Goal: Contribute content: Add original content to the website for others to see

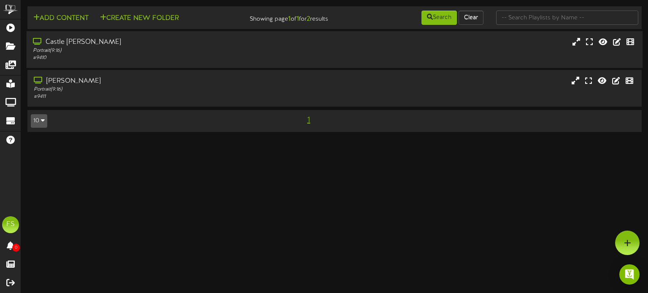
click at [164, 65] on div "Castle [PERSON_NAME] Portrait ( 9:16 ) # 9410" at bounding box center [335, 49] width 616 height 37
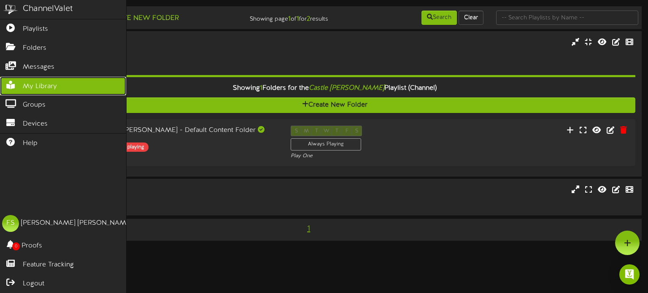
click at [51, 82] on span "My Library" at bounding box center [40, 87] width 34 height 10
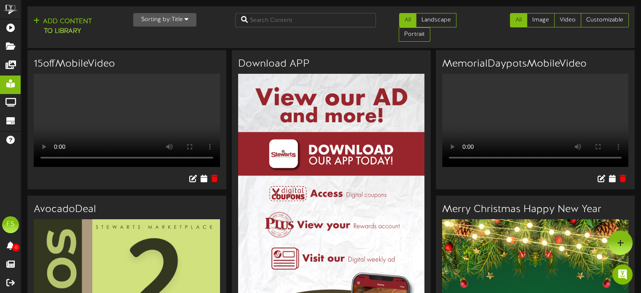
click at [172, 17] on button "Sorting by: Title" at bounding box center [164, 19] width 63 height 13
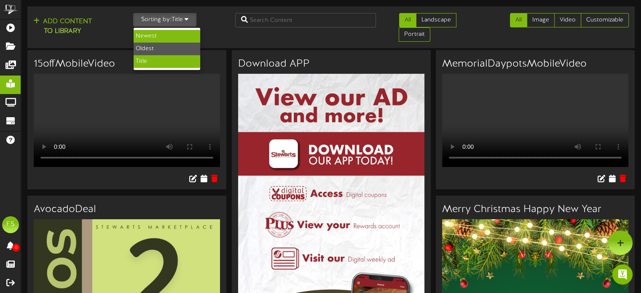
click at [159, 37] on div "Newest" at bounding box center [167, 36] width 67 height 13
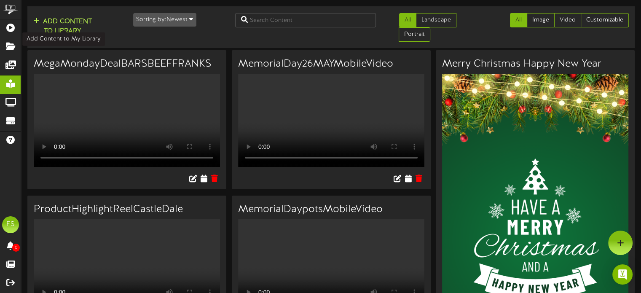
click at [56, 23] on button "Add Content to Library" at bounding box center [63, 26] width 64 height 20
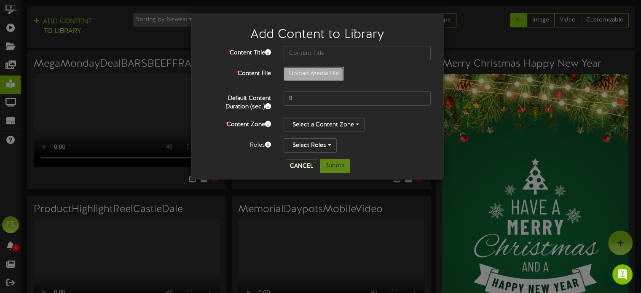
type input "**********"
type input "ParadiseKitchenChickenMobileVideoCaselot2025"
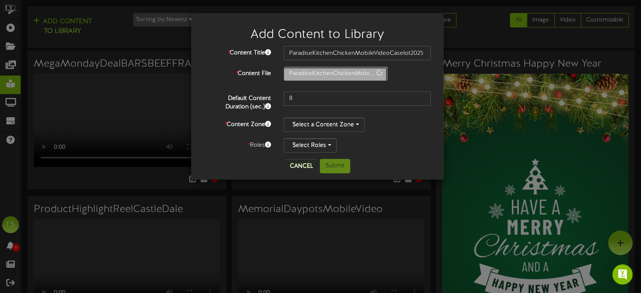
type input "6"
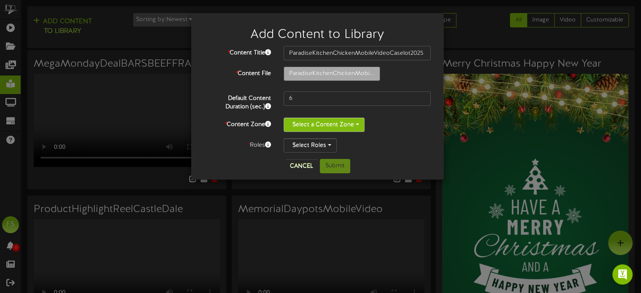
click at [322, 129] on button "Select a Content Zone" at bounding box center [324, 125] width 81 height 14
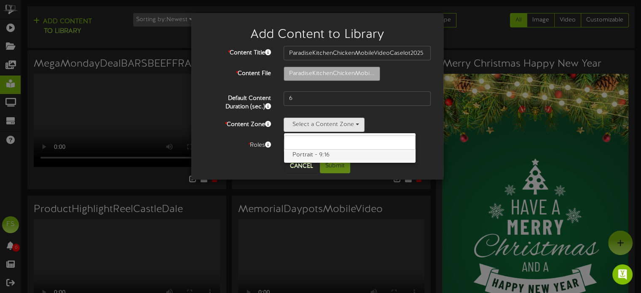
click at [316, 156] on label "Portrait - 9:16" at bounding box center [350, 155] width 132 height 11
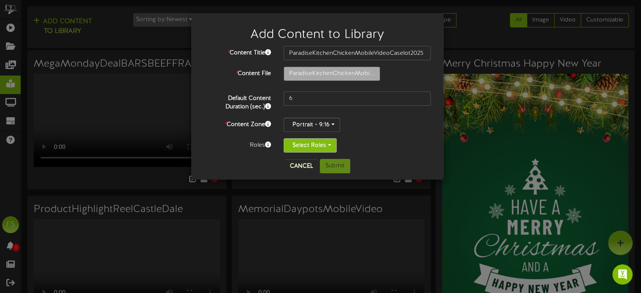
click at [303, 151] on button "Select Roles" at bounding box center [310, 145] width 53 height 14
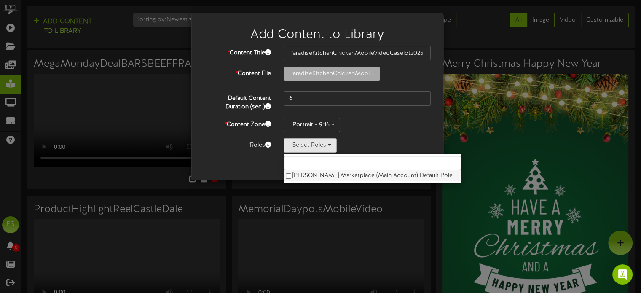
click at [317, 175] on label "[PERSON_NAME] Marketplace (Main Account) Default Role" at bounding box center [372, 175] width 177 height 11
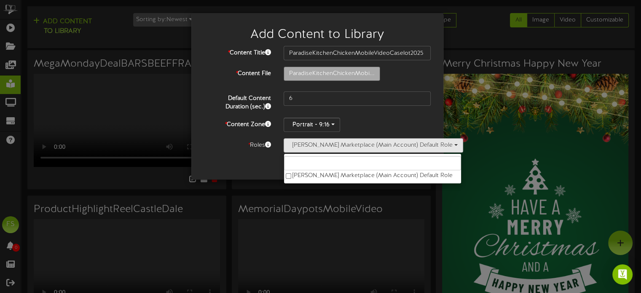
click at [201, 166] on div "Cancel Submit" at bounding box center [317, 166] width 239 height 14
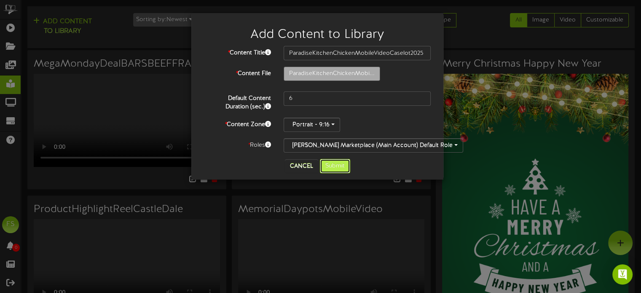
click at [336, 162] on button "Submit" at bounding box center [335, 166] width 30 height 14
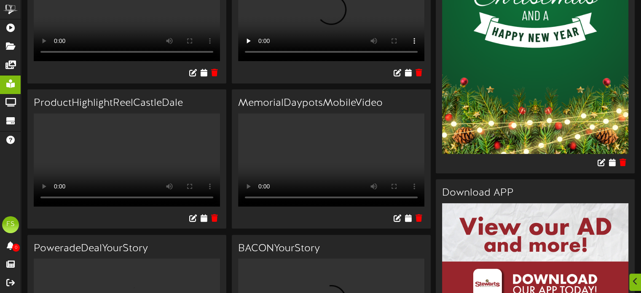
scroll to position [253, 0]
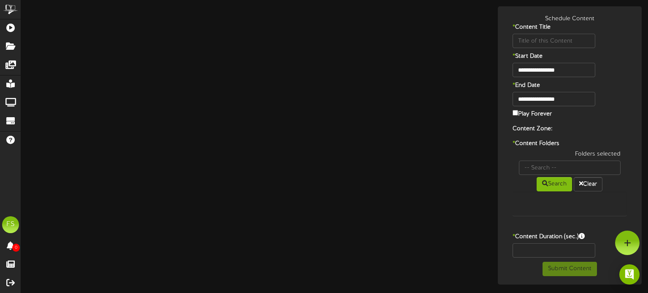
type input "ParadiseKitchenChickenMobileVideoCaselot2025"
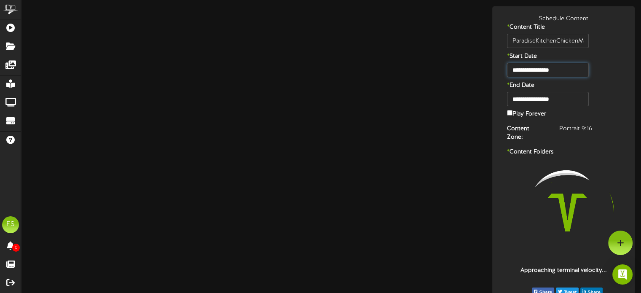
click at [563, 66] on input "**********" at bounding box center [547, 70] width 81 height 14
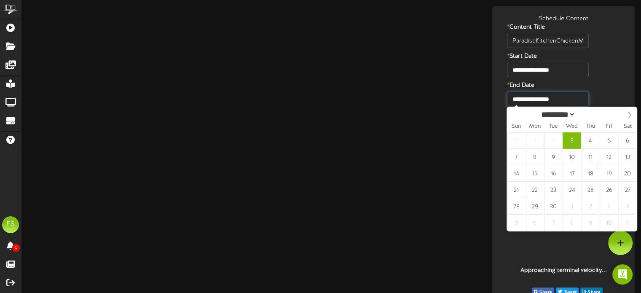
click at [572, 101] on input "**********" at bounding box center [547, 99] width 81 height 14
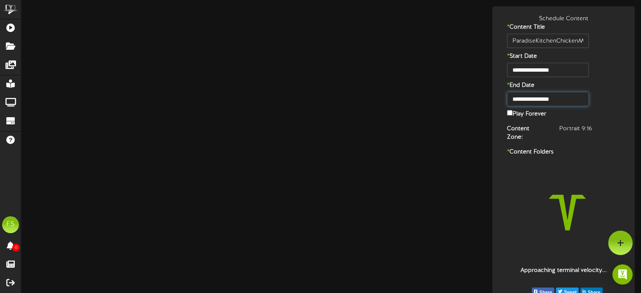
type input "**********"
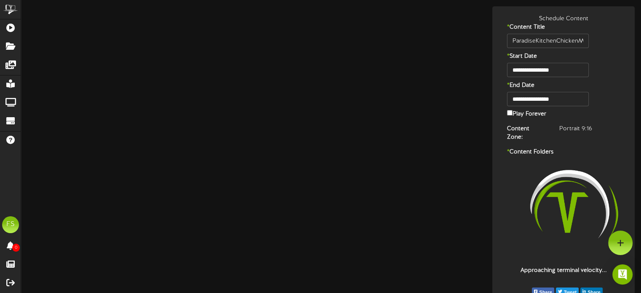
click at [511, 180] on div "Approaching terminal velocity..." at bounding box center [563, 217] width 113 height 116
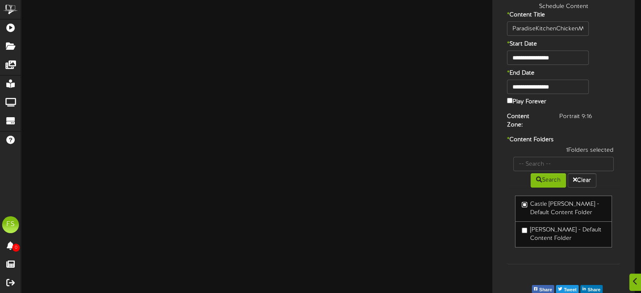
scroll to position [30, 0]
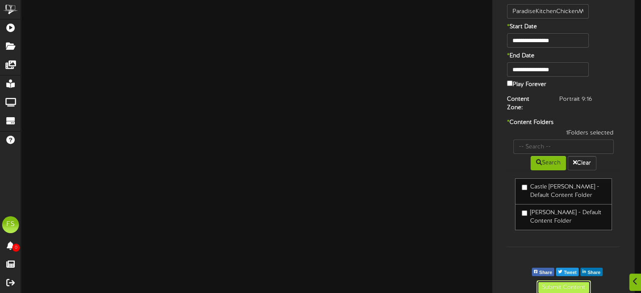
click at [570, 280] on button "Submit Content" at bounding box center [564, 287] width 54 height 14
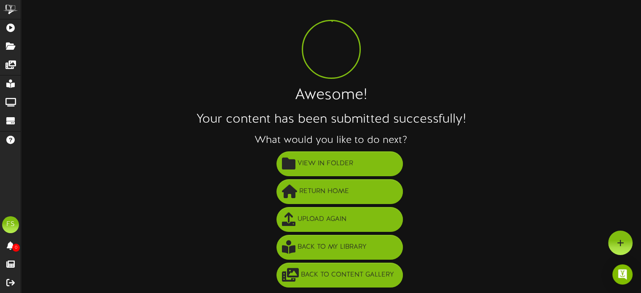
scroll to position [15, 0]
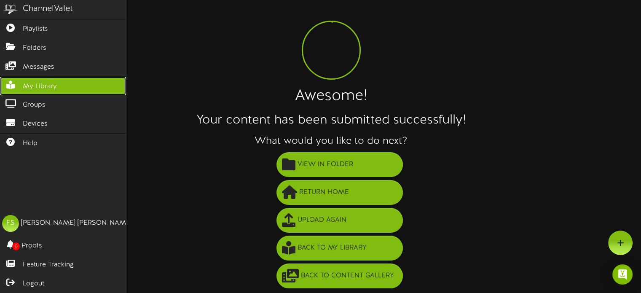
click at [52, 77] on link "My Library" at bounding box center [63, 86] width 126 height 19
